Goal: Navigation & Orientation: Go to known website

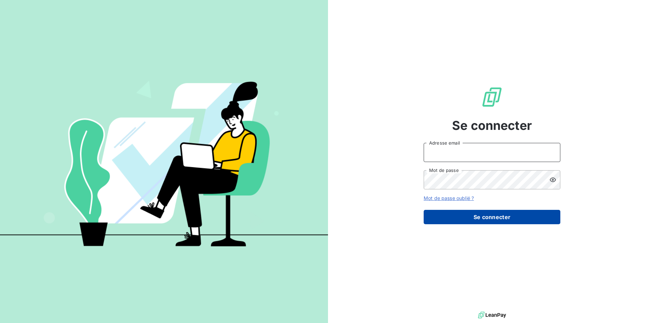
type input "[EMAIL_ADDRESS][DOMAIN_NAME]"
click at [484, 218] on button "Se connecter" at bounding box center [492, 217] width 137 height 14
